Goal: Task Accomplishment & Management: Use online tool/utility

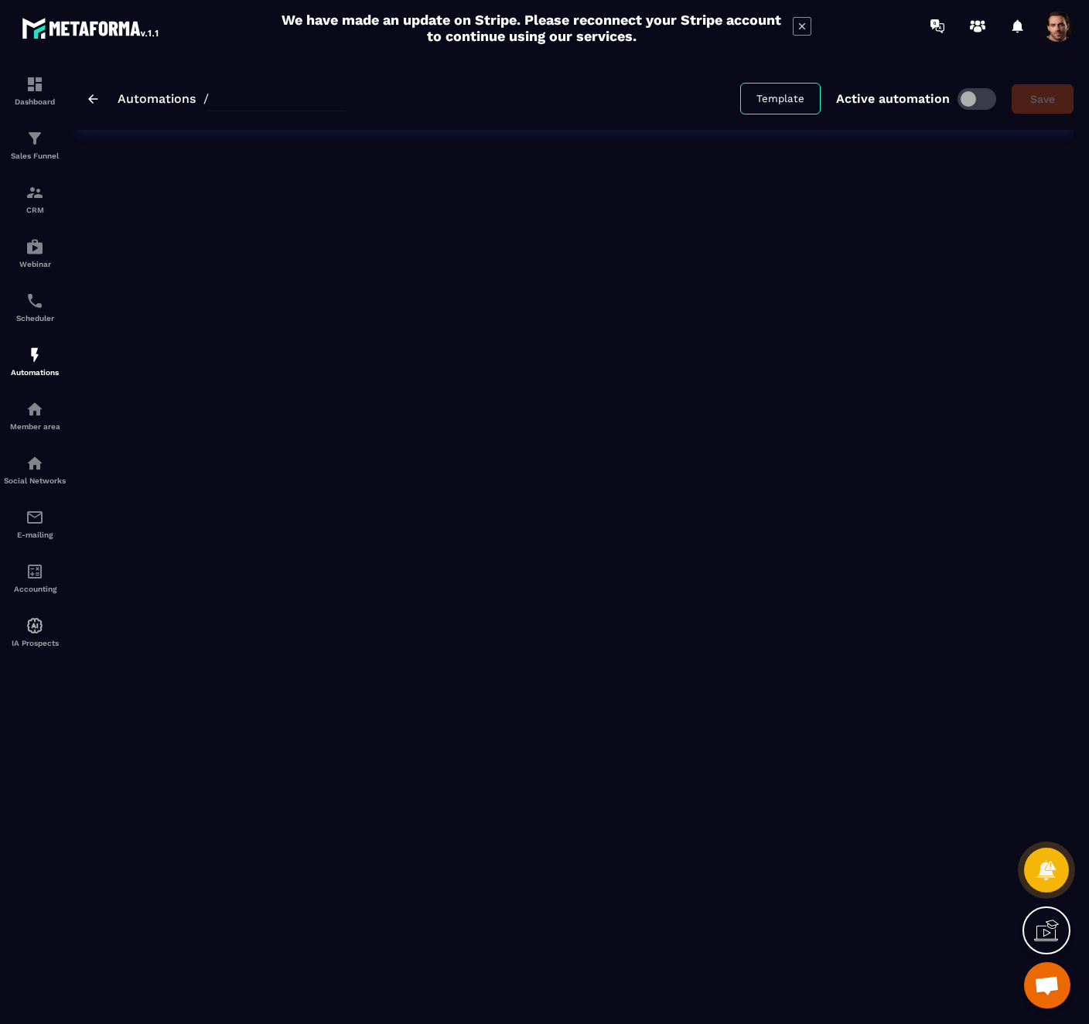
type input "********"
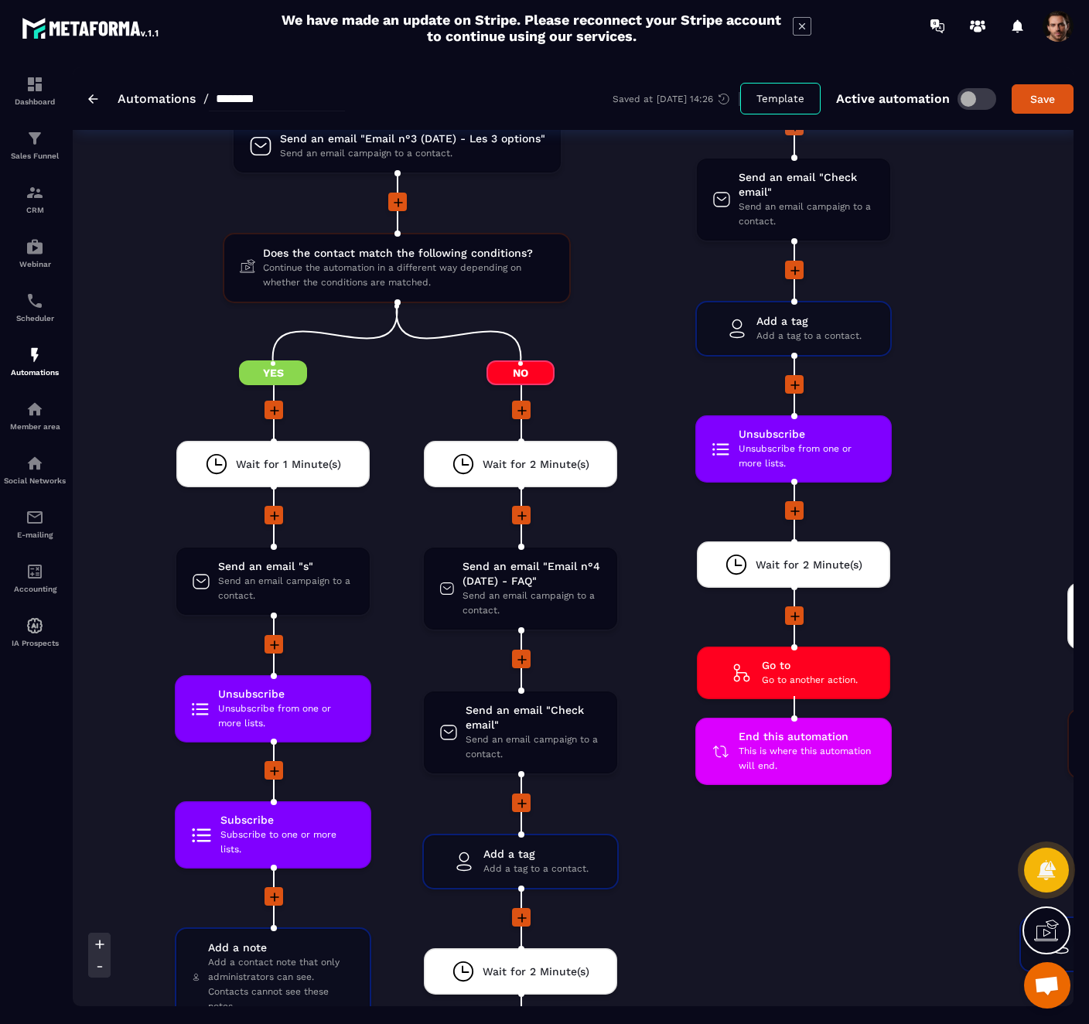
scroll to position [3258, 0]
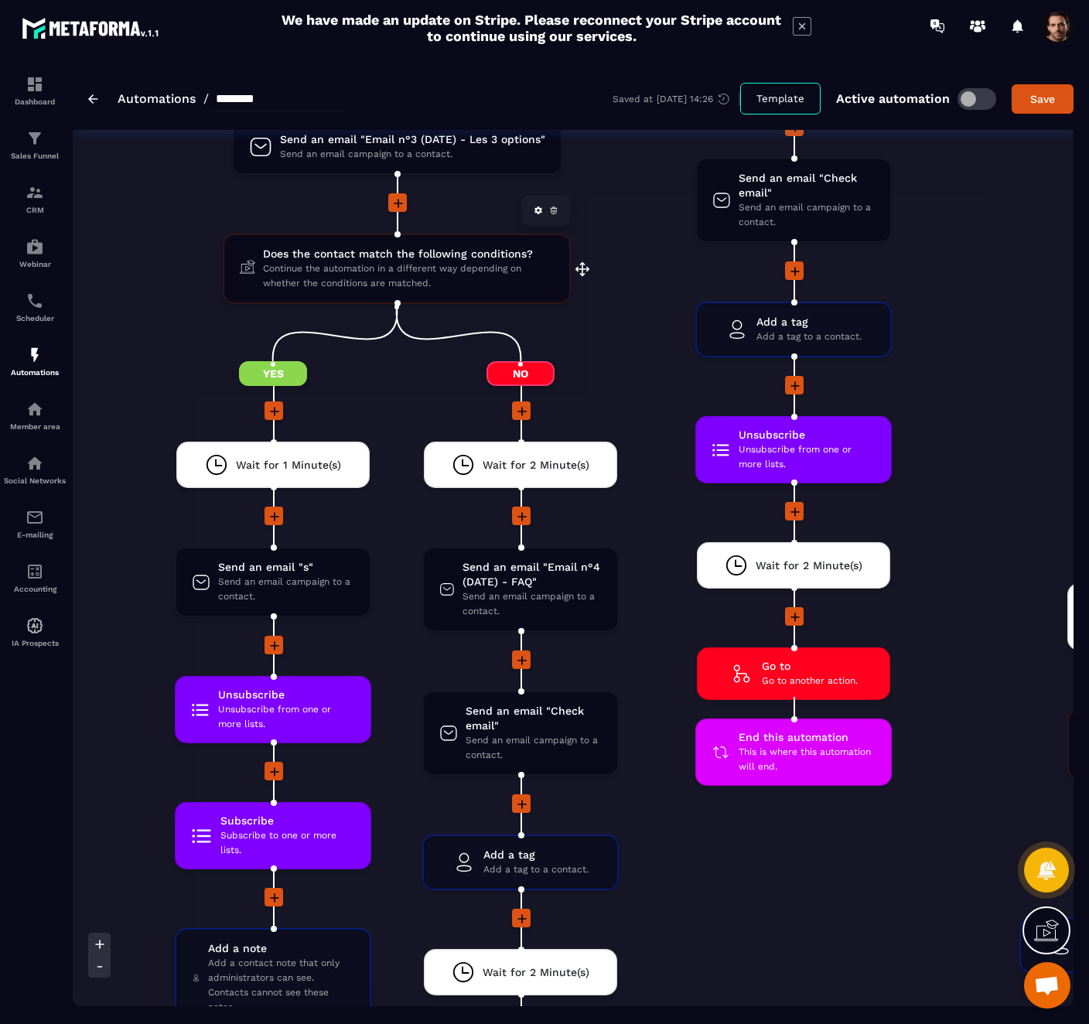
click at [513, 290] on span "Continue the automation in a different way depending on whether the conditions …" at bounding box center [408, 275] width 291 height 29
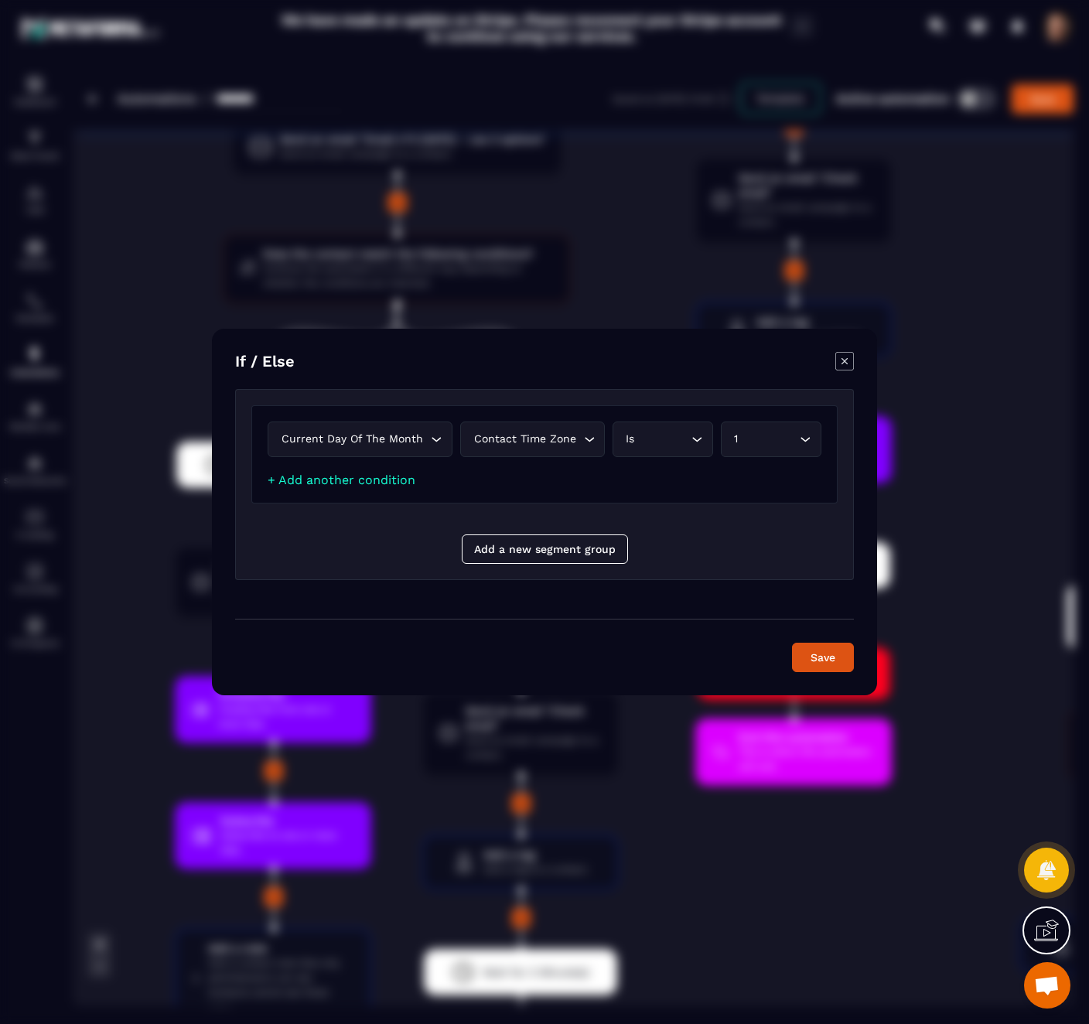
click at [413, 448] on div "Current day of the month Loading..." at bounding box center [360, 439] width 185 height 36
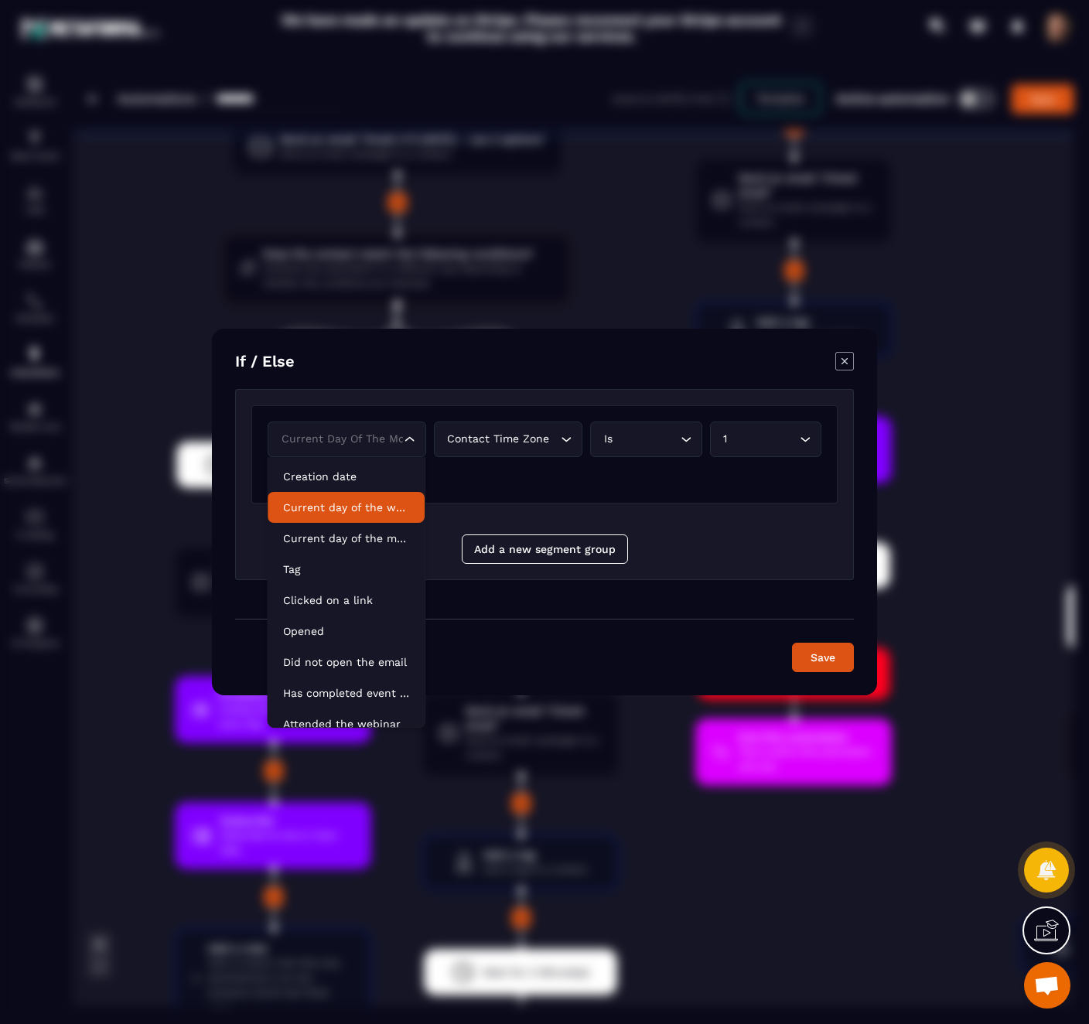
click at [390, 508] on p "Current day of the week" at bounding box center [346, 507] width 126 height 15
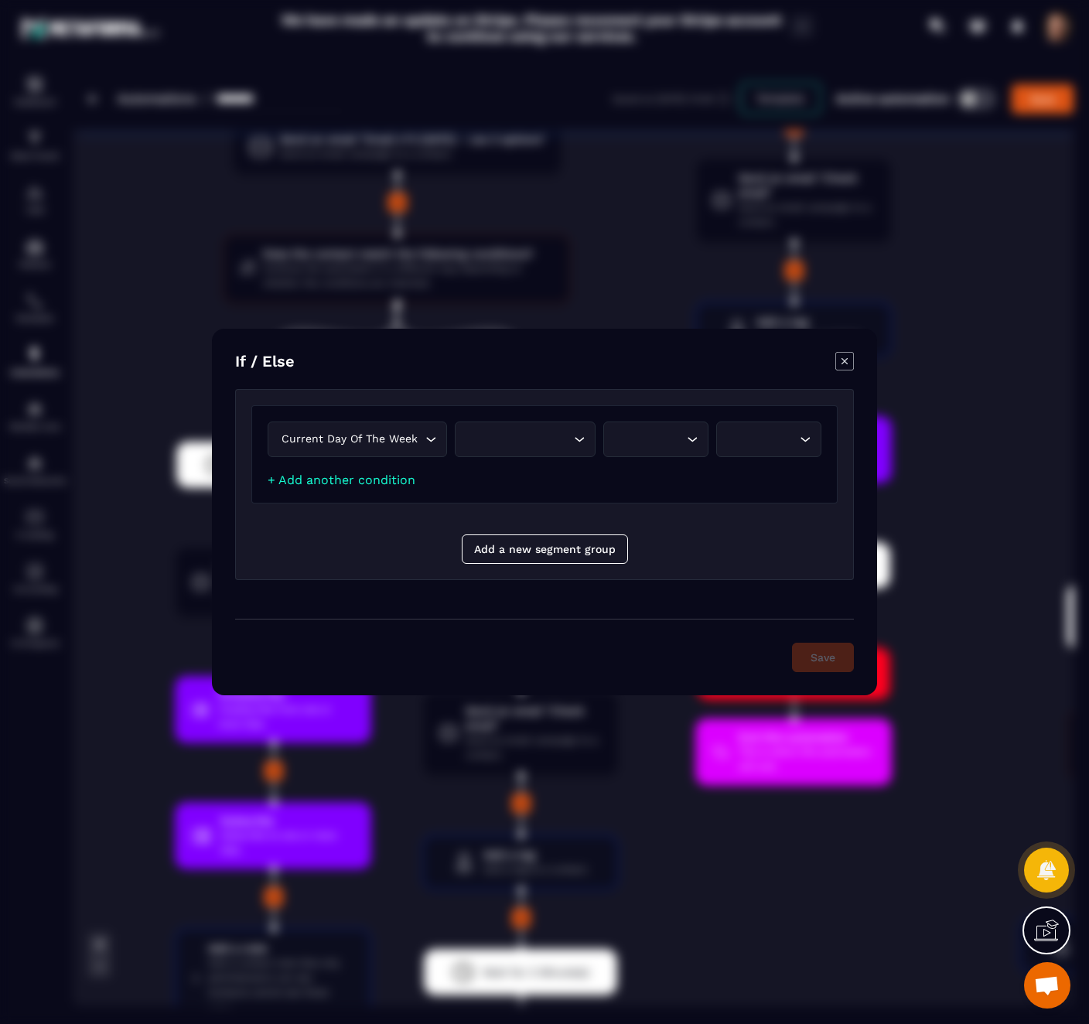
click at [503, 435] on div "Search for option" at bounding box center [517, 439] width 108 height 17
click at [515, 480] on li "Contact time zone" at bounding box center [524, 471] width 139 height 31
click at [639, 438] on div "Search for option" at bounding box center [651, 439] width 70 height 17
click at [651, 474] on p "Is" at bounding box center [669, 471] width 91 height 15
click at [741, 442] on div "Search for option" at bounding box center [762, 439] width 70 height 17
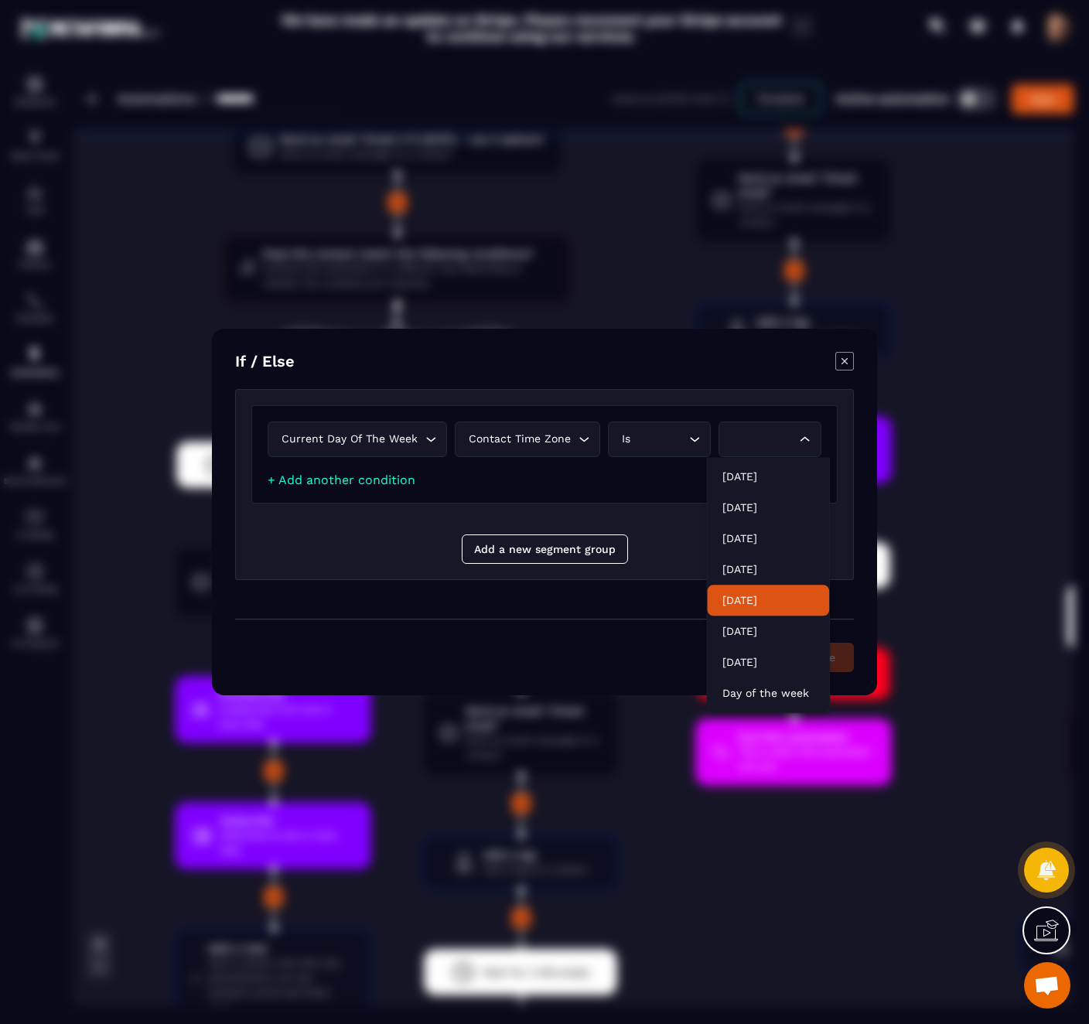
click at [747, 602] on p "[DATE]" at bounding box center [767, 599] width 91 height 15
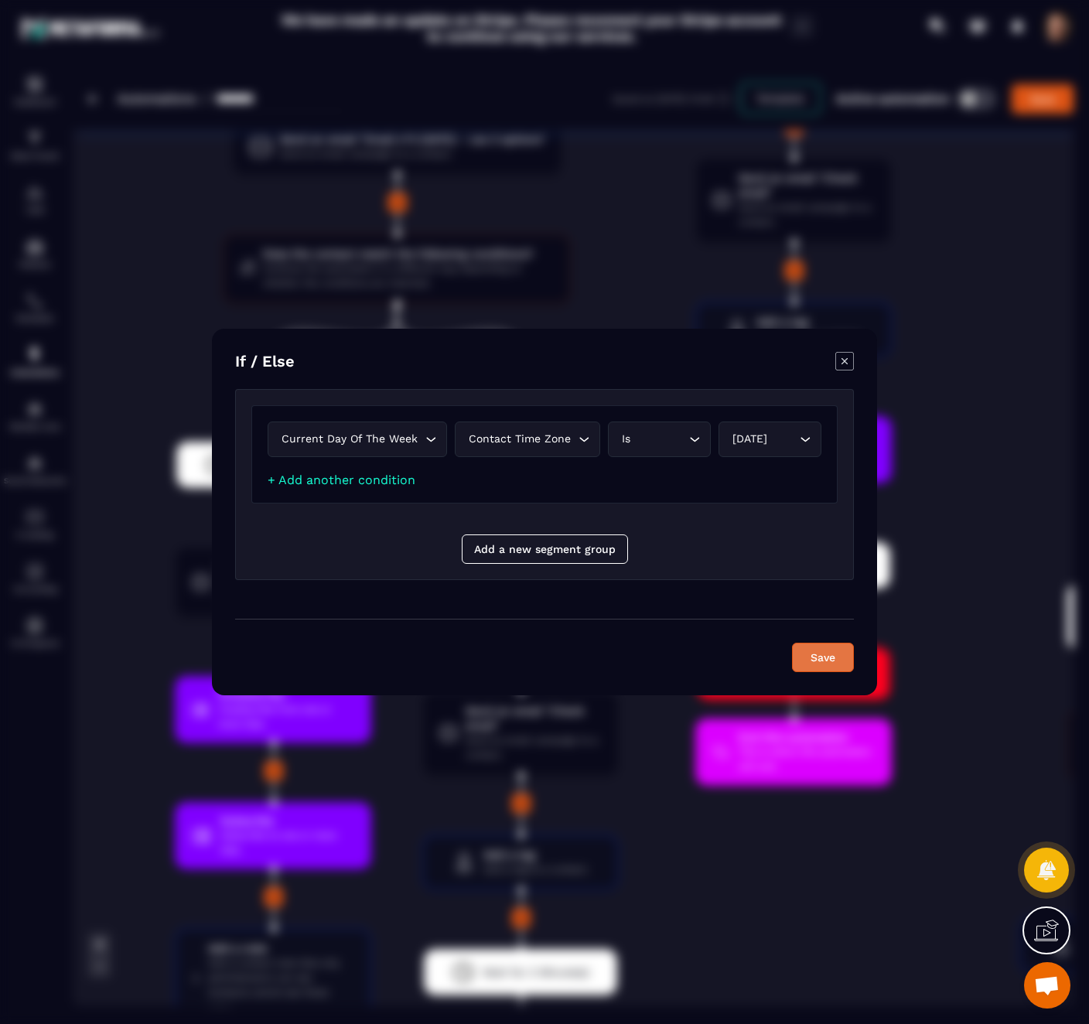
click at [816, 655] on button "Save" at bounding box center [823, 657] width 62 height 29
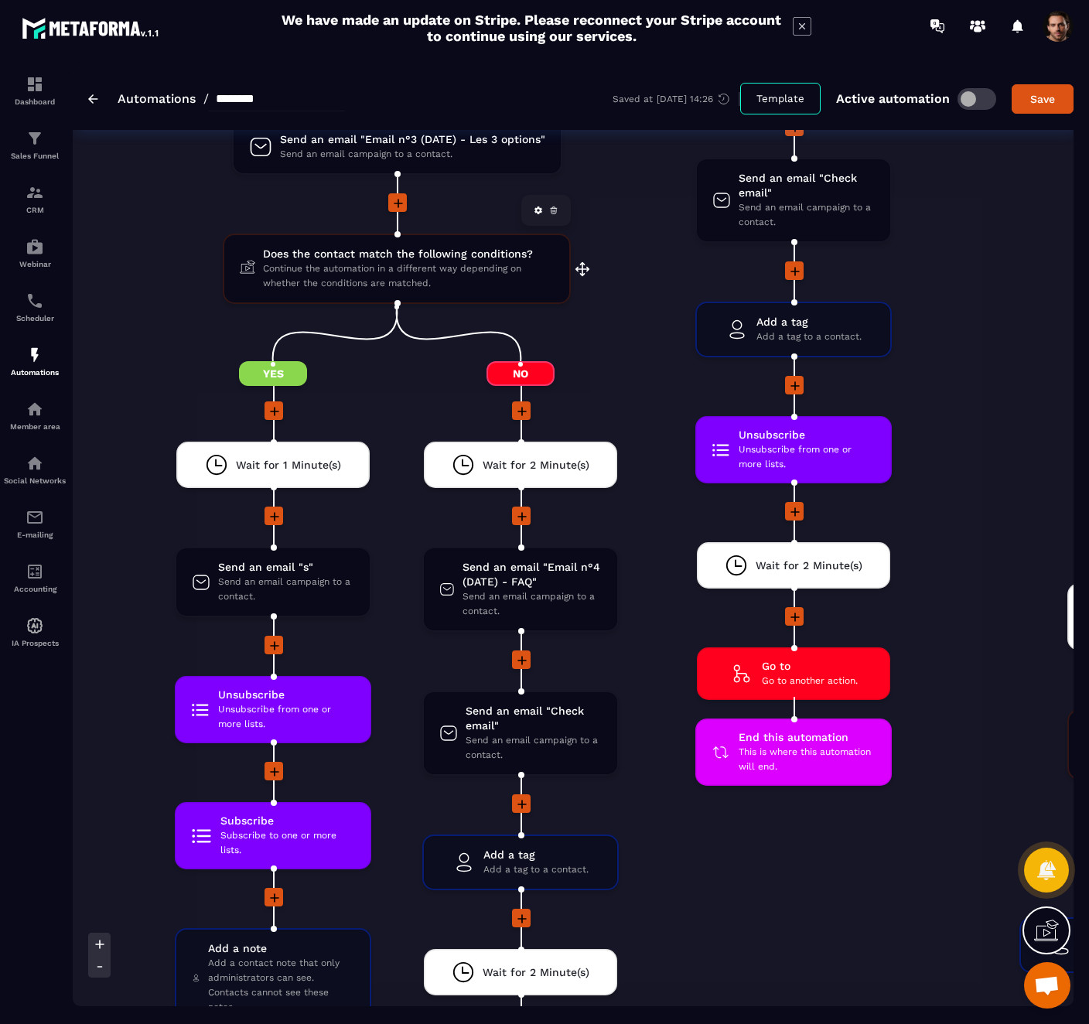
click at [487, 269] on span "Continue the automation in a different way depending on whether the conditions …" at bounding box center [408, 275] width 291 height 29
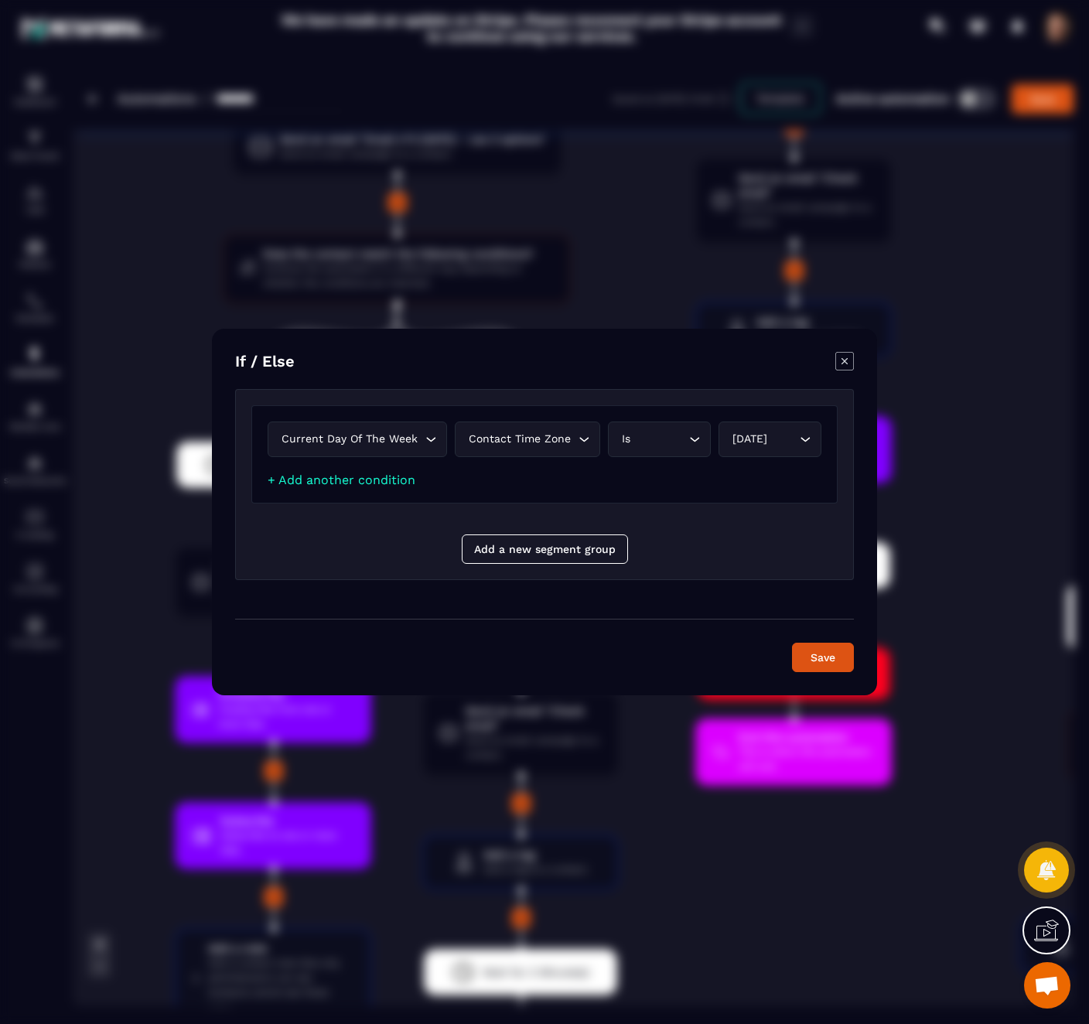
click at [416, 430] on div "Current day of the week Loading..." at bounding box center [357, 439] width 179 height 36
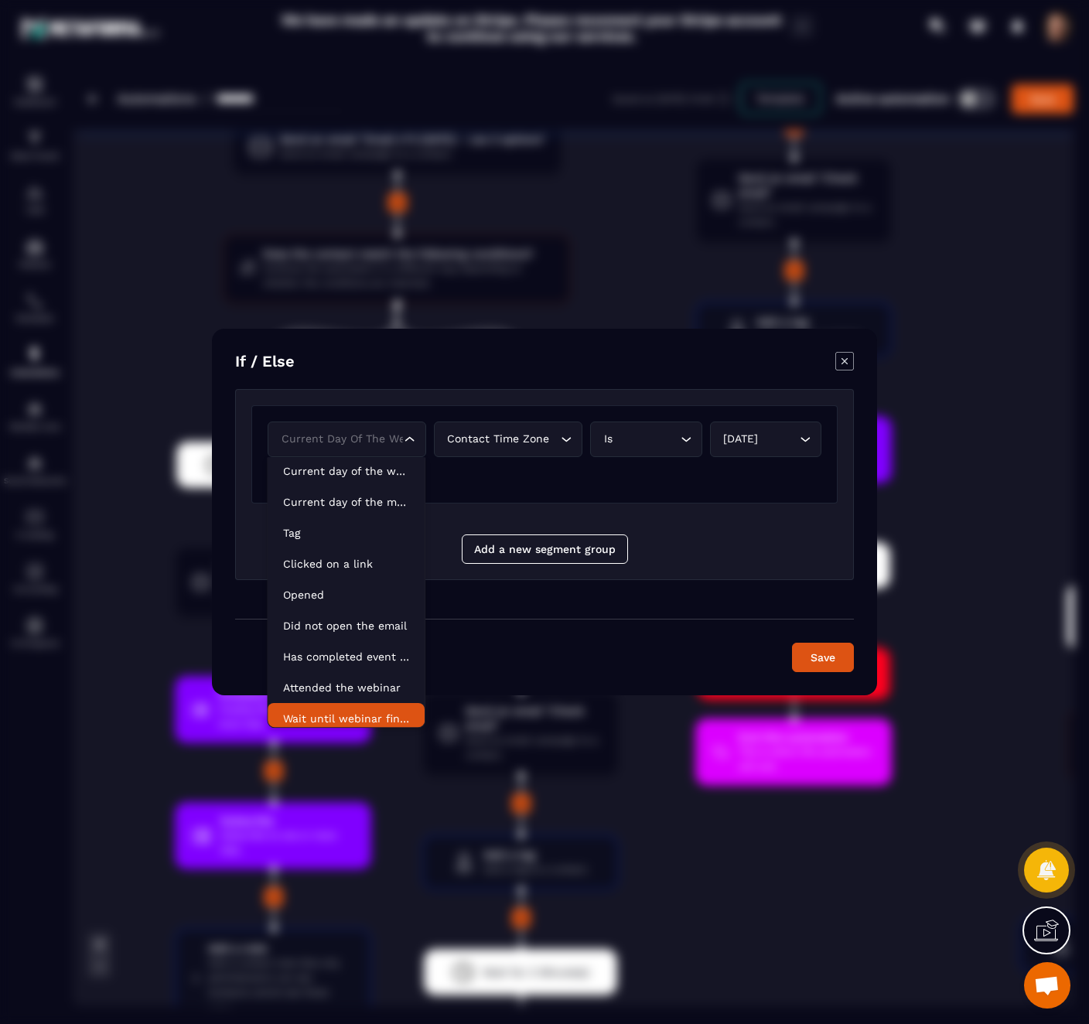
scroll to position [0, 0]
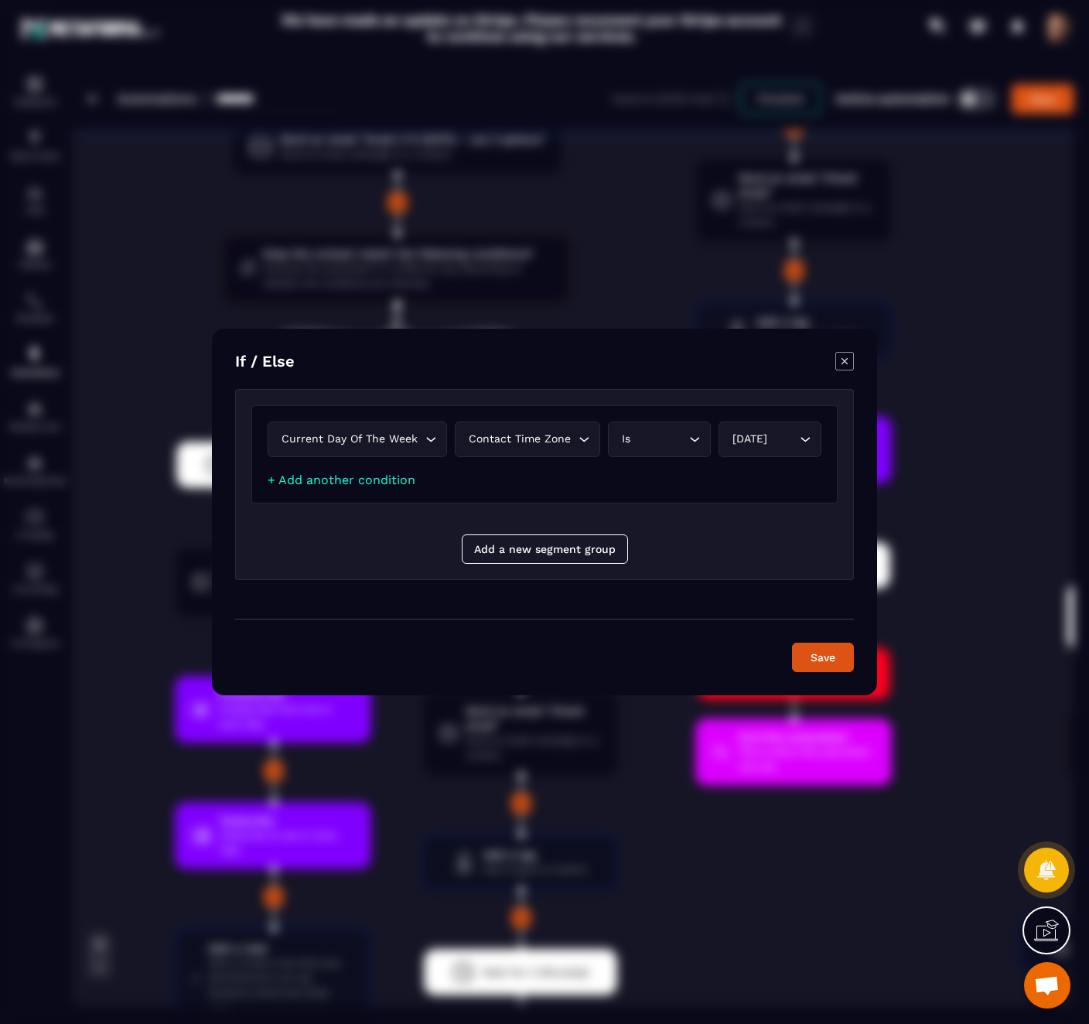
click at [841, 364] on icon "Modal window" at bounding box center [844, 361] width 19 height 19
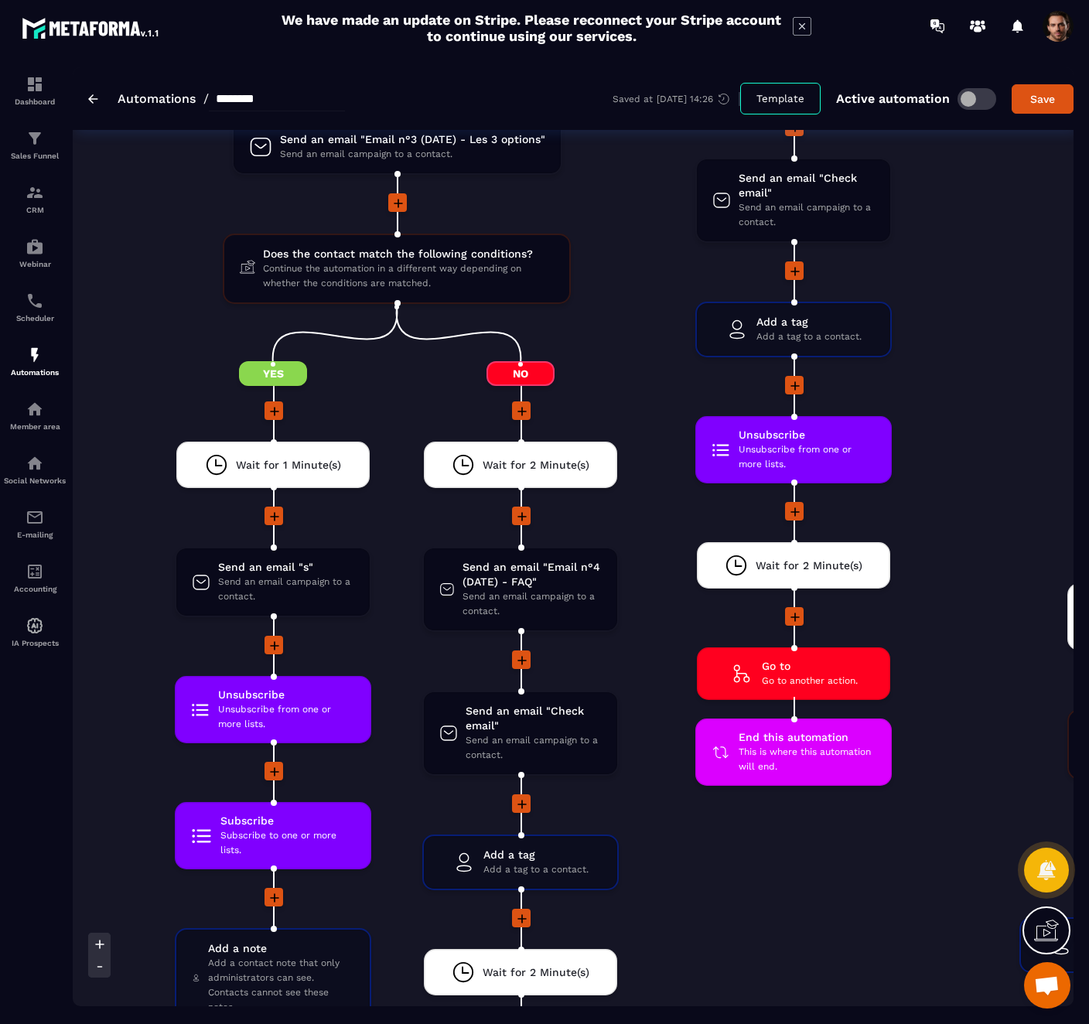
click at [844, 364] on div "Current day of the week Loading... Contact time zone Loading... Is Loading... […" at bounding box center [544, 407] width 619 height 191
click at [438, 284] on span "Continue the automation in a different way depending on whether the conditions …" at bounding box center [408, 275] width 291 height 29
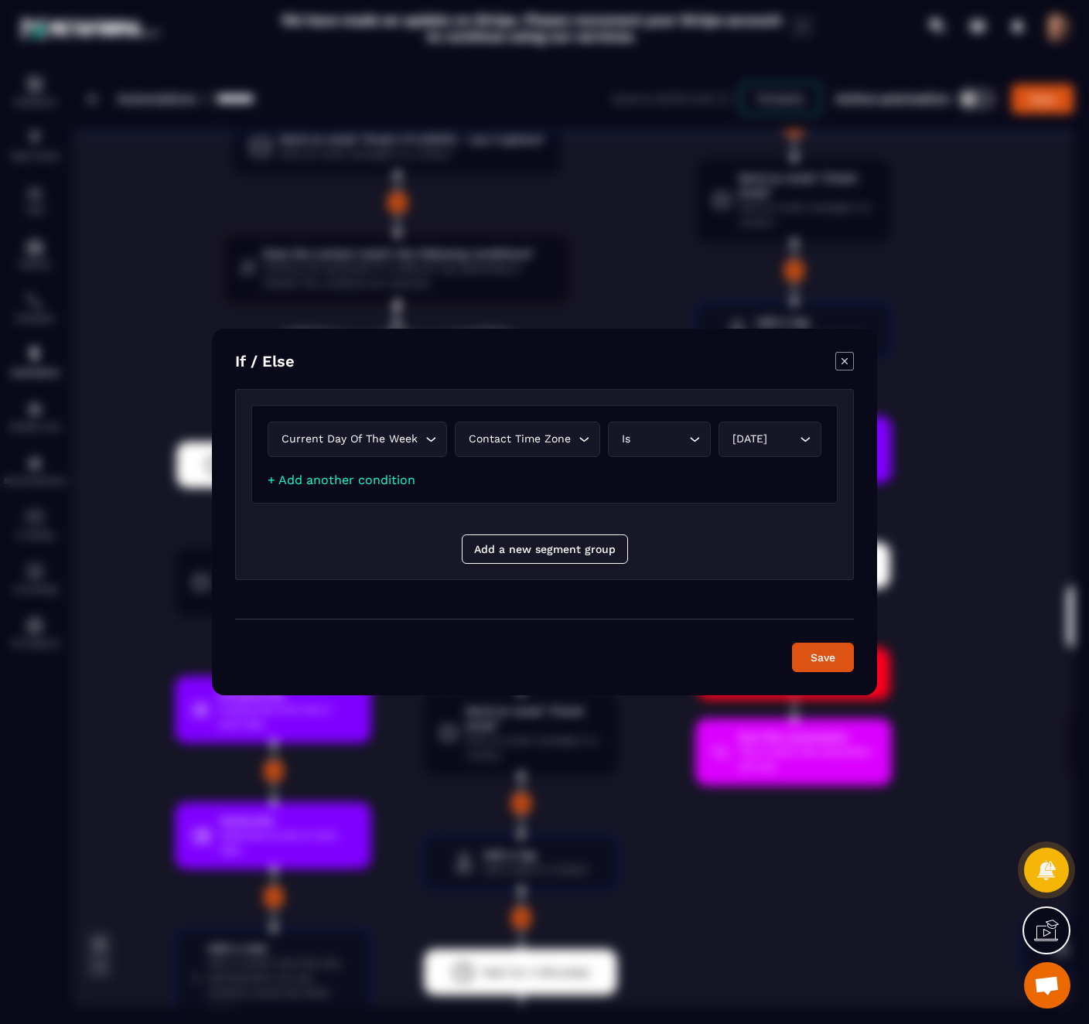
click at [848, 364] on icon "Modal window" at bounding box center [844, 361] width 19 height 19
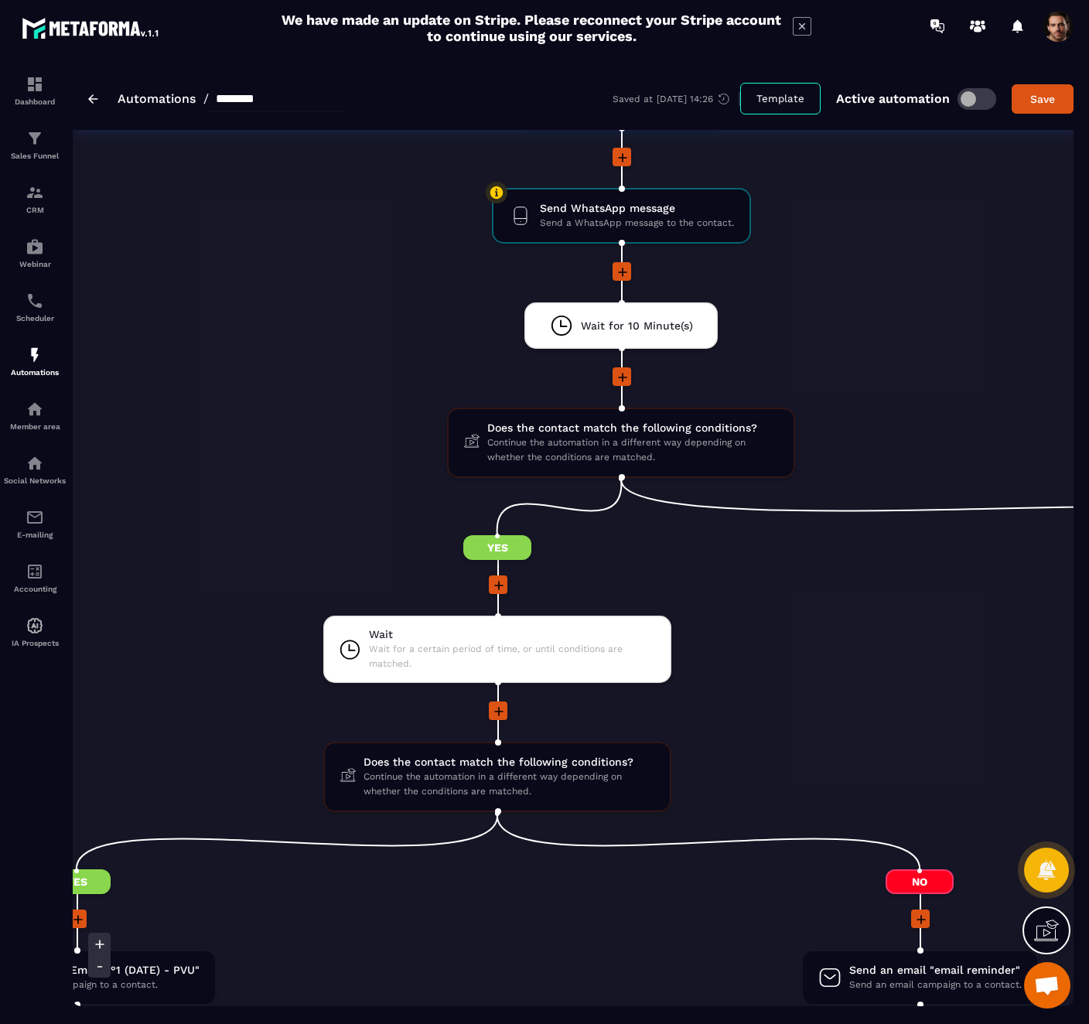
scroll to position [1678, 0]
